Goal: Find specific page/section: Find specific page/section

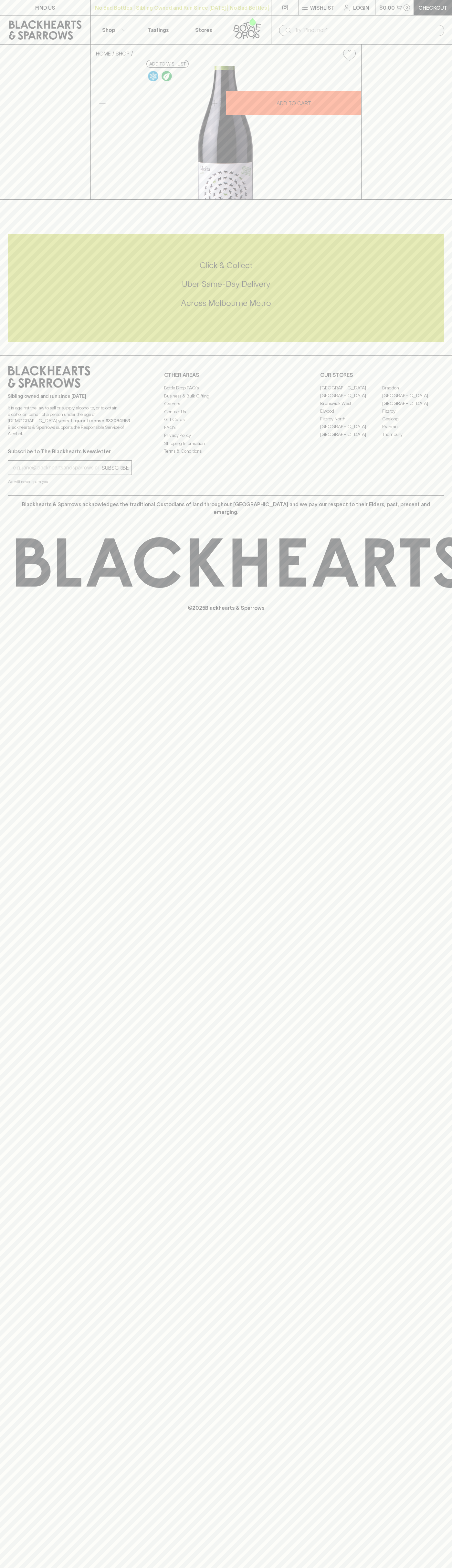
click at [351, 415] on link "Elwood" at bounding box center [351, 411] width 62 height 8
click at [82, 6] on link "FIND US" at bounding box center [45, 7] width 90 height 15
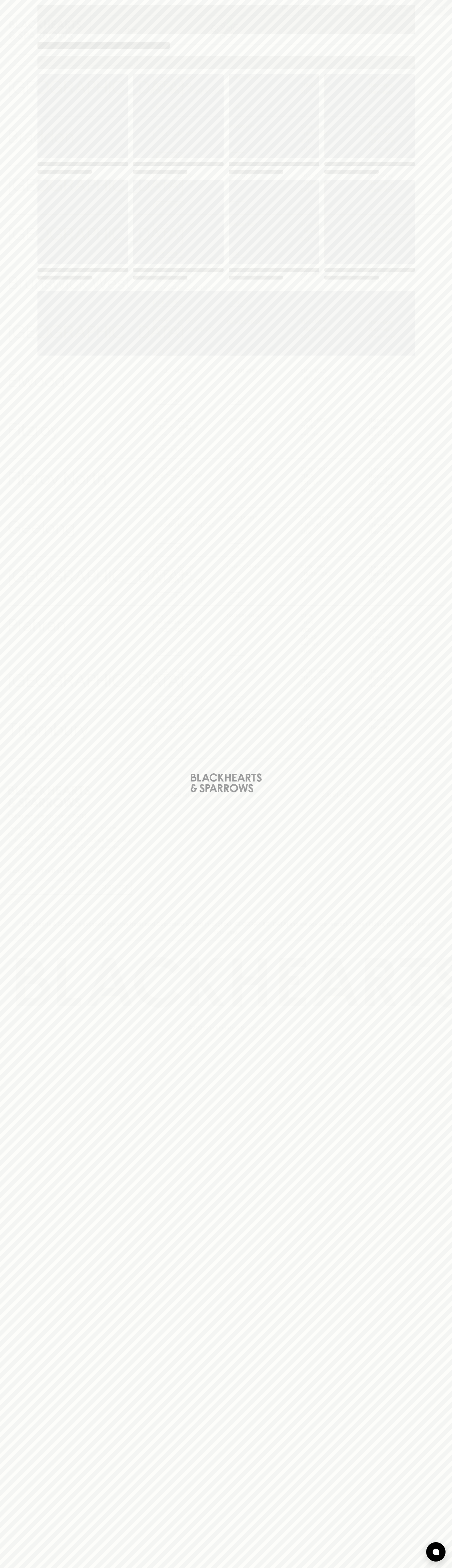
click at [421, 1461] on div "Loading" at bounding box center [226, 784] width 452 height 1568
click at [141, 1567] on html "⠀ ⠀ Wishlist Login $0.00 0 Checkout Shop ​ ​ [GEOGRAPHIC_DATA] View Store Detai…" at bounding box center [226, 784] width 452 height 1568
click at [15, 1189] on div "Loading" at bounding box center [226, 784] width 452 height 1568
